Goal: Information Seeking & Learning: Learn about a topic

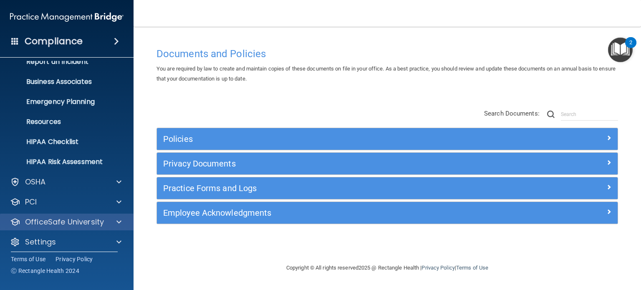
scroll to position [56, 0]
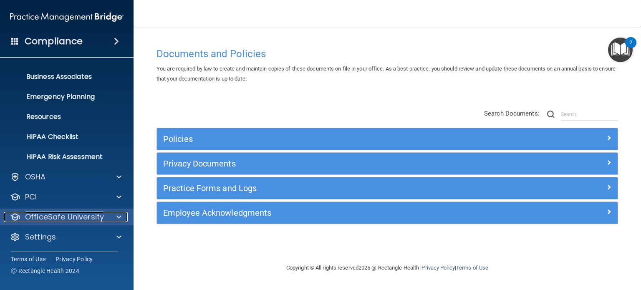
click at [82, 215] on p "OfficeSafe University" at bounding box center [64, 217] width 79 height 10
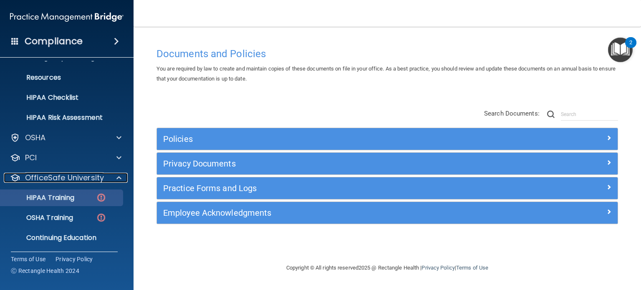
scroll to position [116, 0]
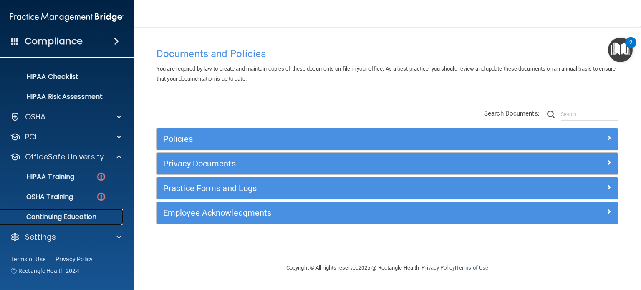
click at [58, 218] on p "Continuing Education" at bounding box center [62, 217] width 114 height 8
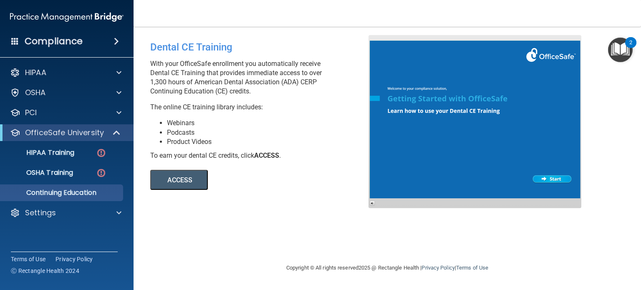
drag, startPoint x: 151, startPoint y: 81, endPoint x: 327, endPoint y: 88, distance: 175.9
click at [327, 88] on p "With your OfficeSafe enrollment you automatically receive Dental CE Training th…" at bounding box center [262, 77] width 225 height 37
click at [224, 91] on p "With your OfficeSafe enrollment you automatically receive Dental CE Training th…" at bounding box center [262, 77] width 225 height 37
drag, startPoint x: 252, startPoint y: 95, endPoint x: 147, endPoint y: 81, distance: 106.2
click at [147, 81] on div "Dental CE Training With your OfficeSafe enrollment you automatically receive De…" at bounding box center [262, 112] width 237 height 155
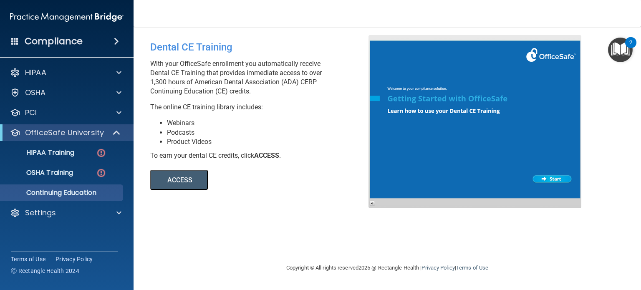
click at [94, 34] on div "Compliance" at bounding box center [67, 41] width 134 height 18
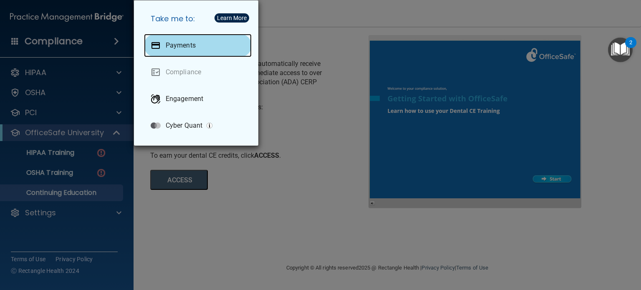
click at [175, 46] on p "Payments" at bounding box center [181, 45] width 30 height 8
